Goal: Transaction & Acquisition: Download file/media

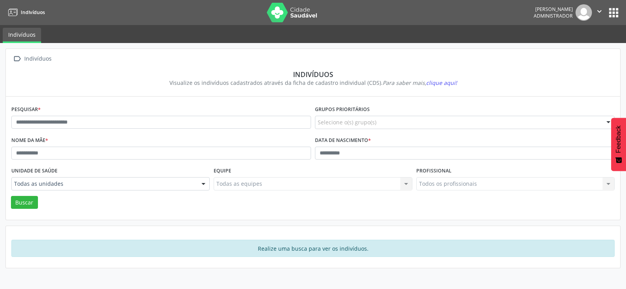
click at [616, 13] on button "apps" at bounding box center [614, 13] width 14 height 14
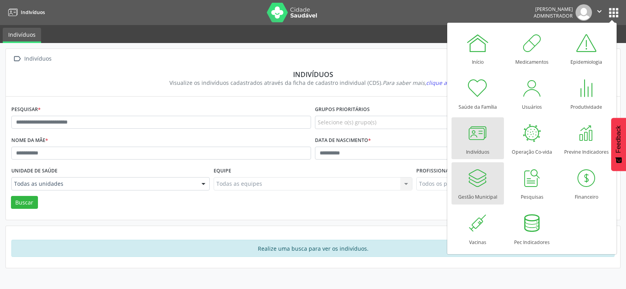
click at [472, 192] on div "Gestão Municipal" at bounding box center [477, 195] width 39 height 11
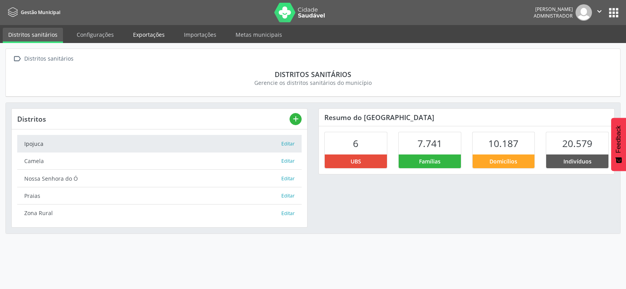
click at [146, 31] on link "Exportações" at bounding box center [149, 35] width 43 height 14
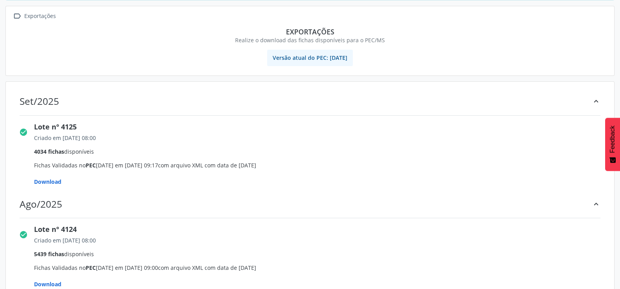
scroll to position [78, 0]
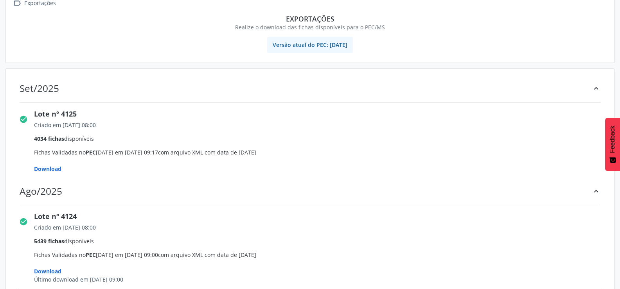
click at [50, 169] on span "Download" at bounding box center [47, 168] width 27 height 7
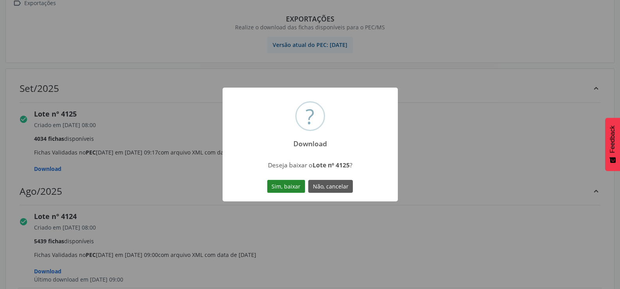
click at [287, 182] on button "Sim, baixar" at bounding box center [286, 186] width 38 height 13
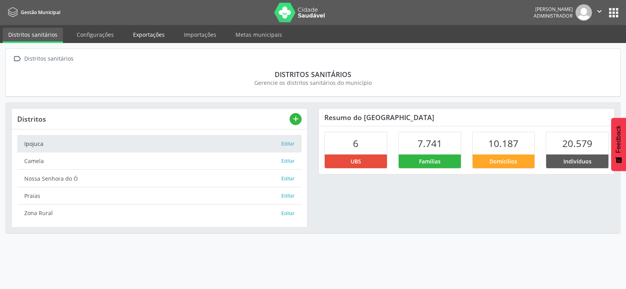
click at [140, 37] on link "Exportações" at bounding box center [149, 35] width 43 height 14
